Goal: Navigation & Orientation: Find specific page/section

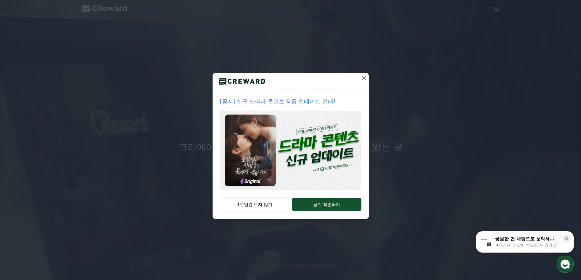
click at [307, 158] on img at bounding box center [290, 151] width 141 height 80
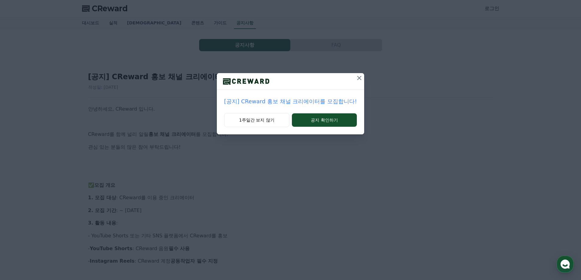
click at [356, 80] on icon at bounding box center [359, 77] width 7 height 7
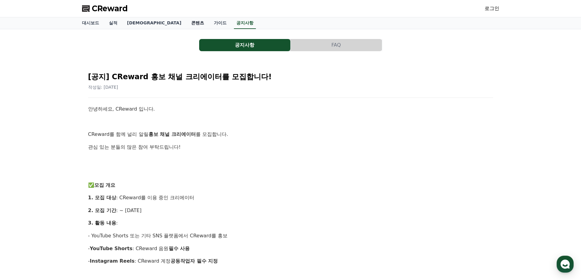
click at [186, 21] on link "콘텐츠" at bounding box center [197, 23] width 23 height 12
